Goal: Check status: Check status

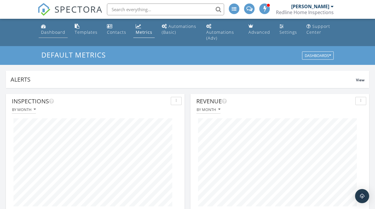
click at [53, 30] on div "Dashboard" at bounding box center [53, 32] width 24 height 6
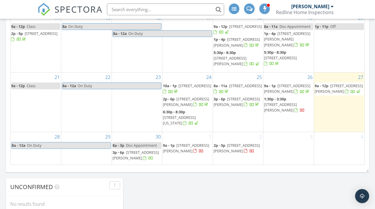
scroll to position [421, 0]
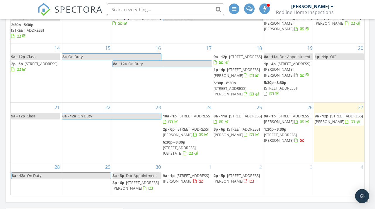
scroll to position [387, 0]
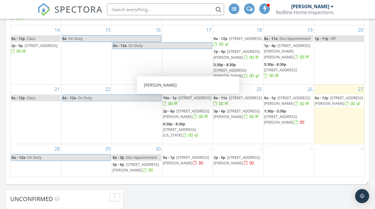
scroll to position [6, 0]
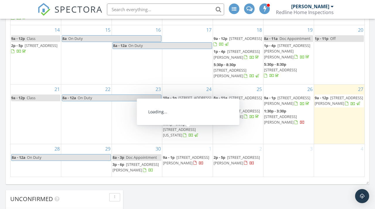
click at [182, 164] on span "[STREET_ADDRESS][PERSON_NAME]" at bounding box center [186, 159] width 46 height 11
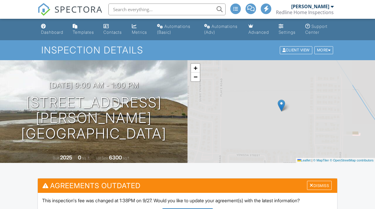
scroll to position [817, 0]
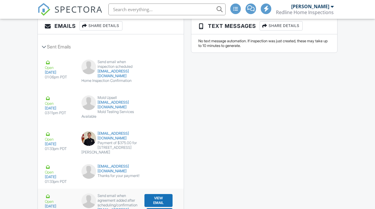
click at [160, 194] on button "View Email" at bounding box center [158, 200] width 28 height 13
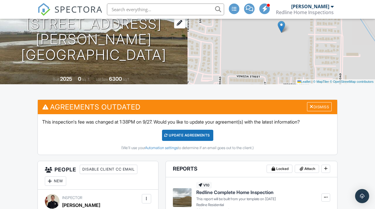
scroll to position [0, 0]
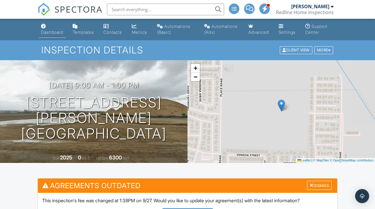
click at [44, 25] on div "Dashboard" at bounding box center [43, 26] width 5 height 5
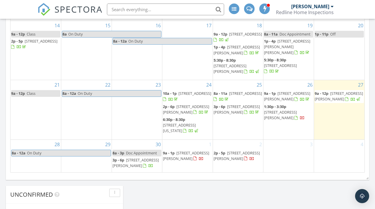
scroll to position [392, 0]
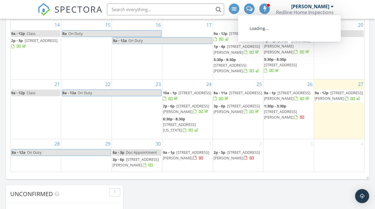
click at [244, 90] on span "[STREET_ADDRESS]" at bounding box center [245, 92] width 33 height 5
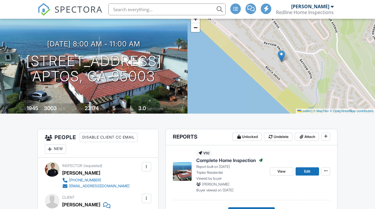
click at [52, 11] on link "SPECTORA" at bounding box center [70, 14] width 65 height 12
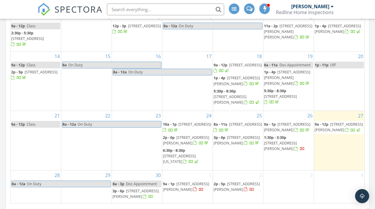
scroll to position [361, 0]
